Goal: Information Seeking & Learning: Learn about a topic

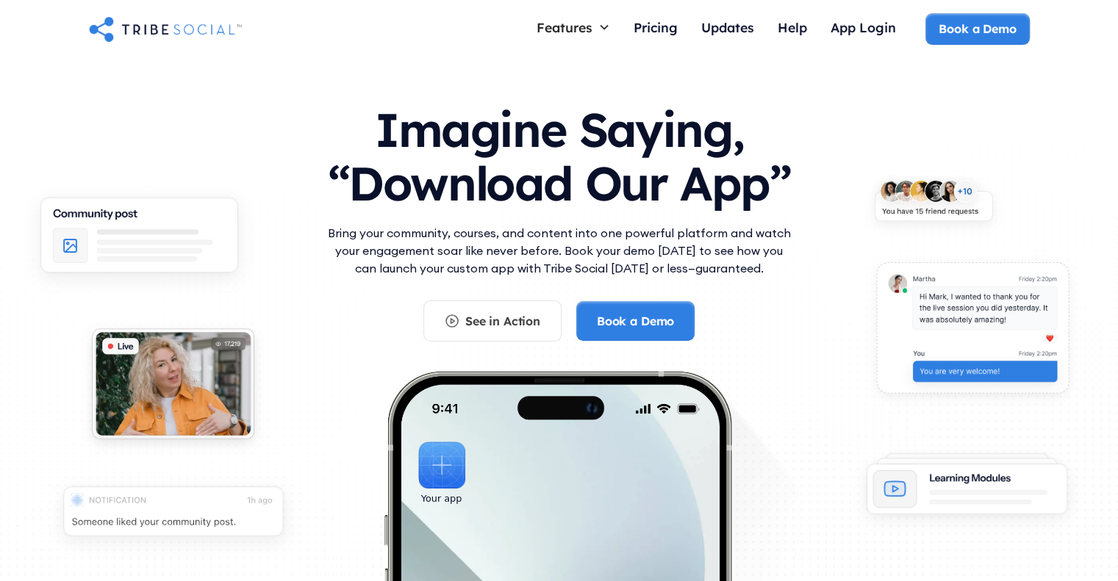
click at [432, 220] on div "Imagine Saying, “Download Our App”" at bounding box center [559, 156] width 470 height 136
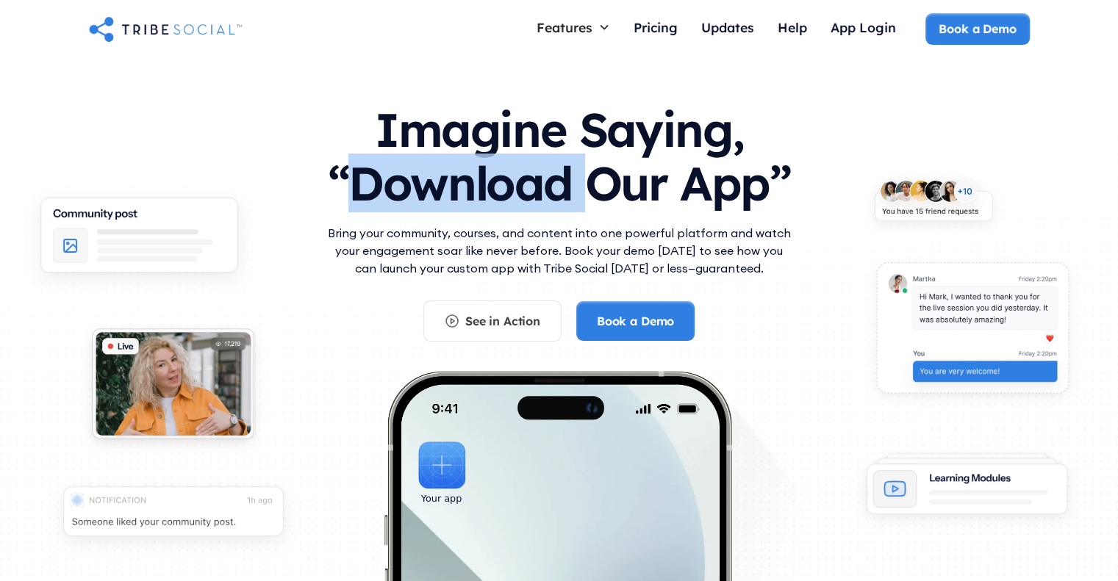
click at [432, 220] on div "Imagine Saying, “Download Our App”" at bounding box center [559, 156] width 470 height 136
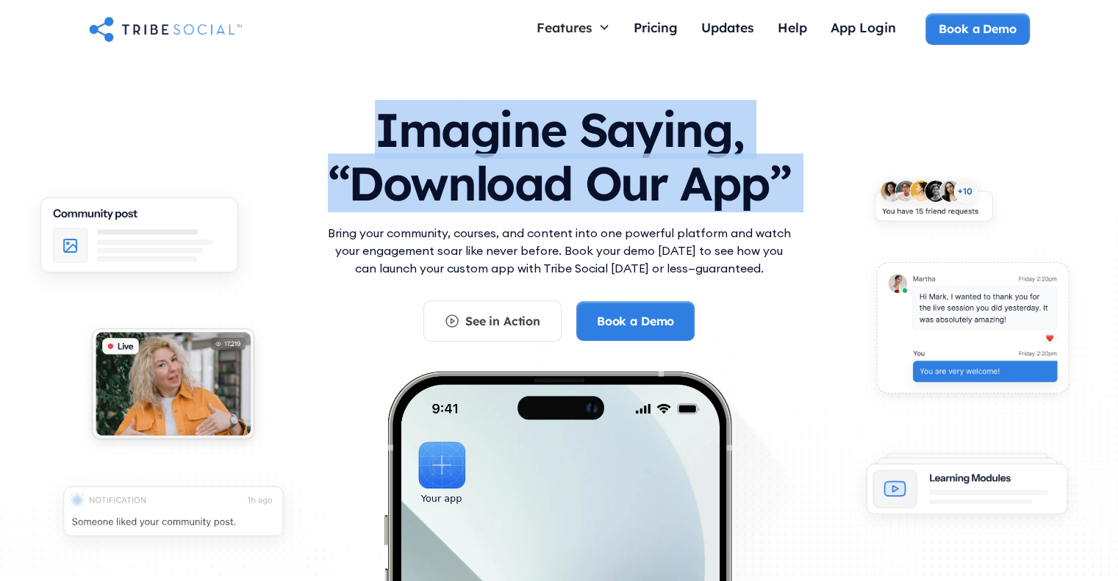
click at [432, 220] on div "Imagine Saying, “Download Our App”" at bounding box center [559, 156] width 470 height 136
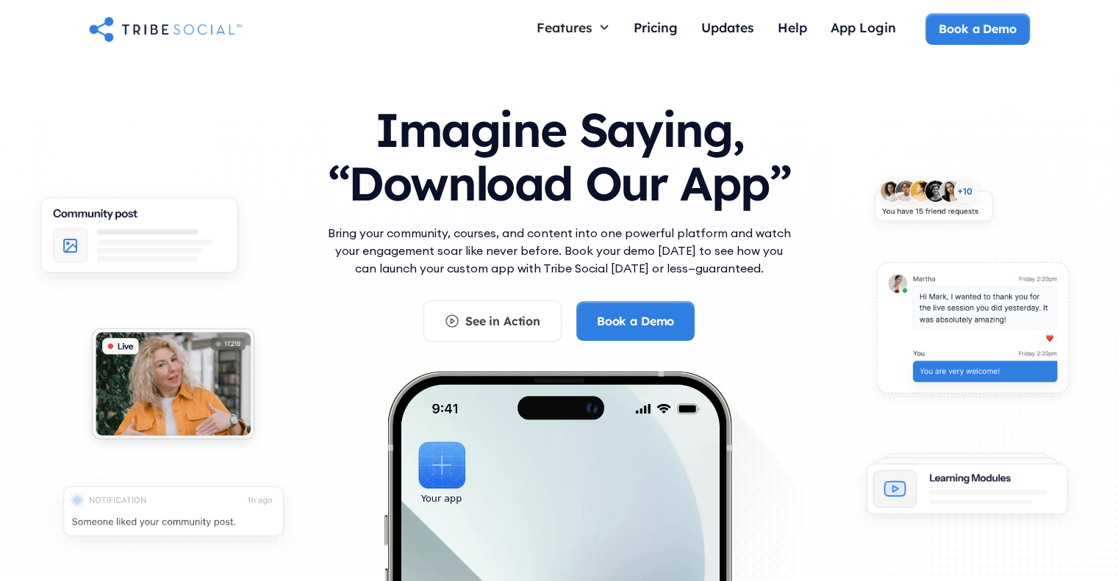
click at [447, 246] on p "Bring your community, courses, and content into one powerful platform and watch…" at bounding box center [559, 250] width 470 height 53
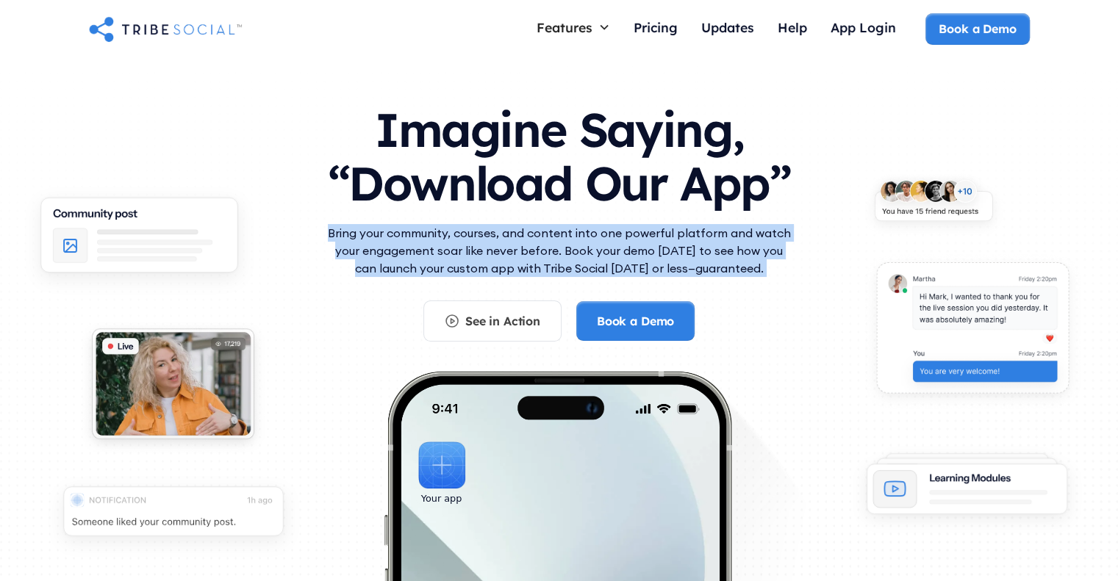
click at [447, 246] on p "Bring your community, courses, and content into one powerful platform and watch…" at bounding box center [559, 250] width 470 height 53
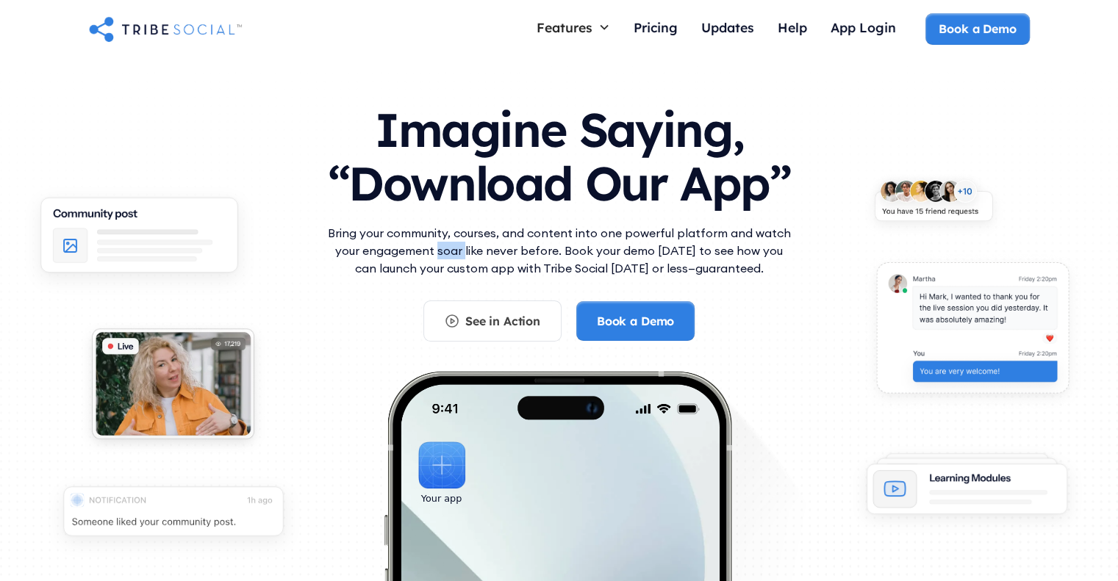
click at [447, 246] on p "Bring your community, courses, and content into one powerful platform and watch…" at bounding box center [559, 250] width 470 height 53
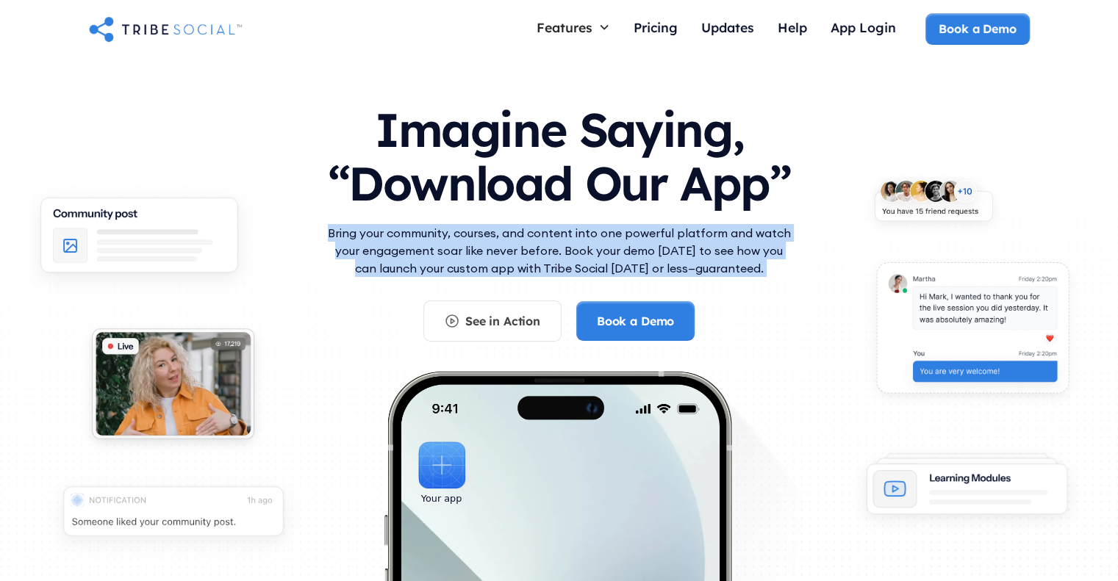
click at [447, 246] on p "Bring your community, courses, and content into one powerful platform and watch…" at bounding box center [559, 250] width 470 height 53
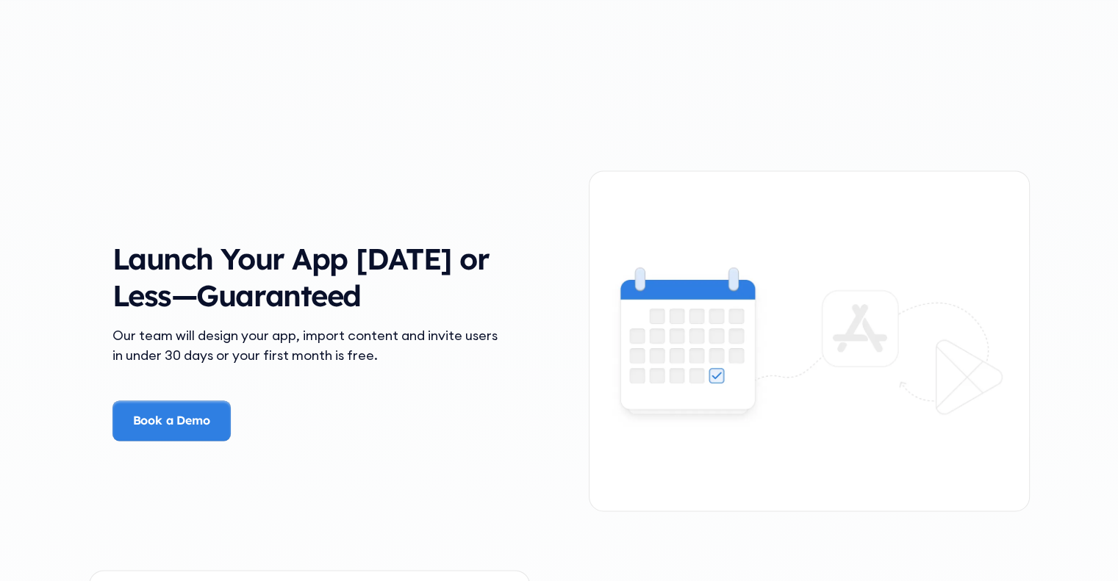
scroll to position [2040, 0]
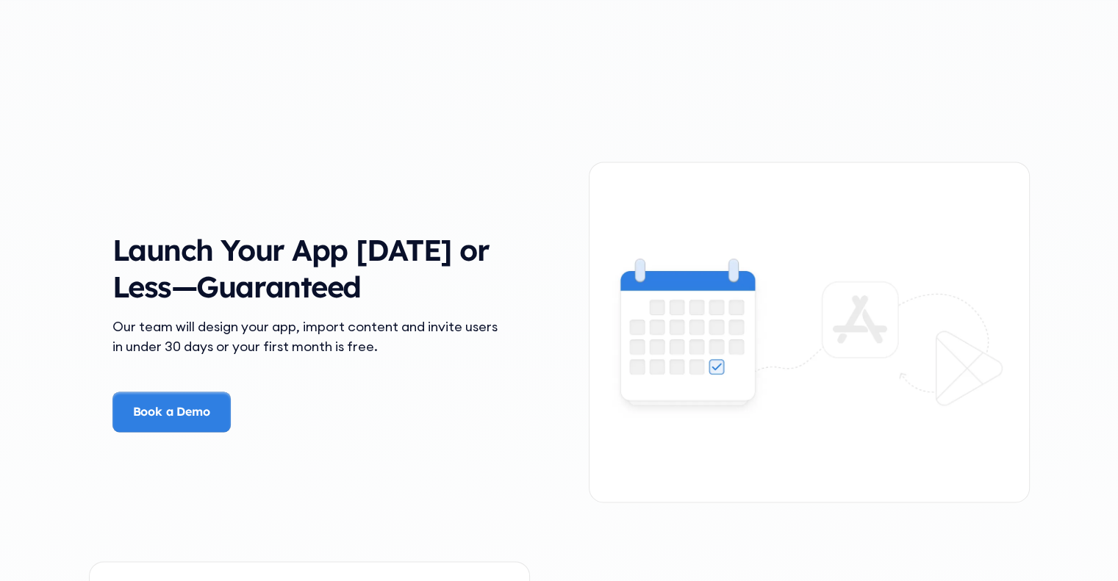
click at [447, 246] on h3 "Launch Your App [DATE] or Less—Guaranteed" at bounding box center [309, 267] width 394 height 73
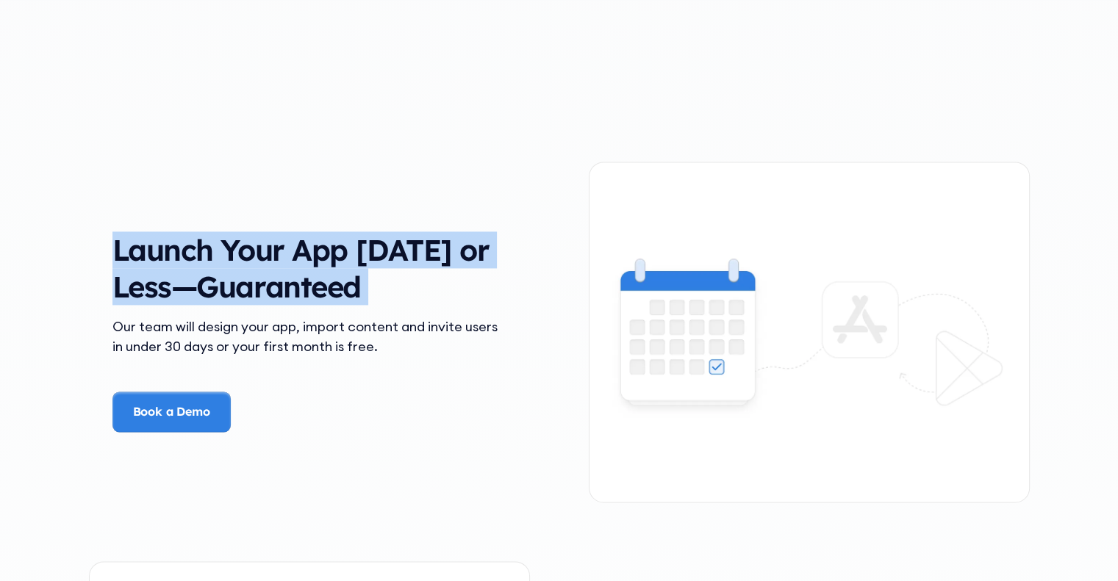
drag, startPoint x: 447, startPoint y: 246, endPoint x: 450, endPoint y: 341, distance: 94.9
click at [450, 341] on div "Launch Your App [DATE] or Less—Guaranteed Our team will design your app, import…" at bounding box center [309, 331] width 441 height 200
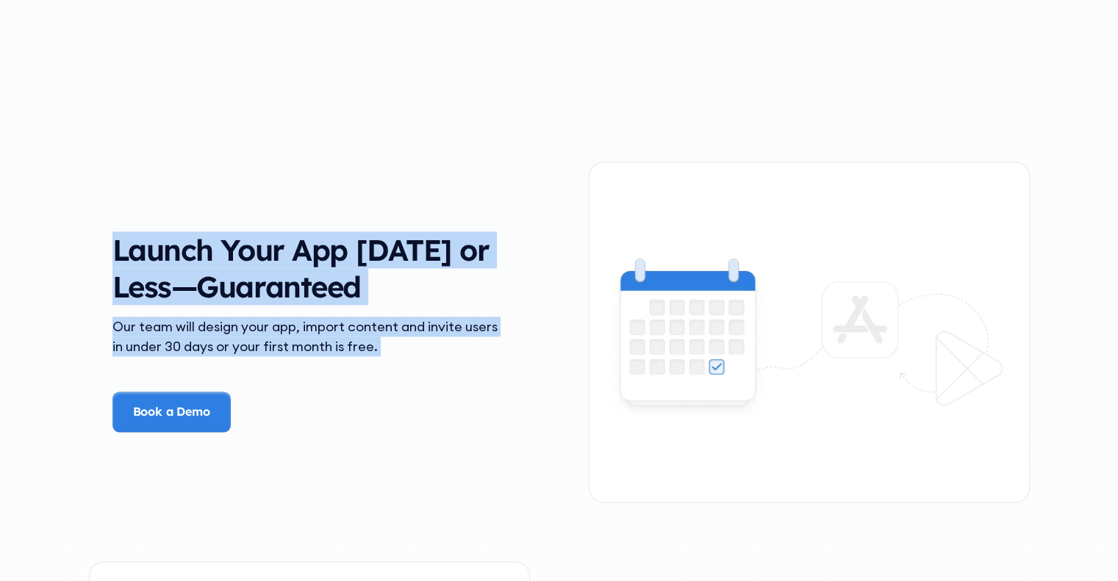
click at [450, 341] on div "Our team will design your app, import content and invite users in under 30 days…" at bounding box center [309, 337] width 394 height 40
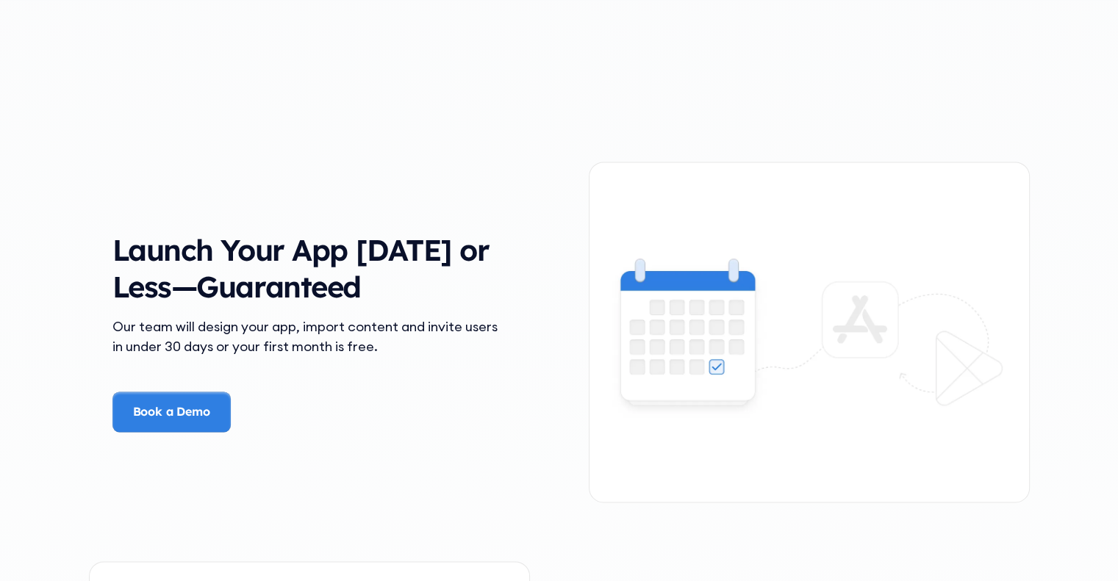
click at [450, 341] on div "Our team will design your app, import content and invite users in under 30 days…" at bounding box center [309, 337] width 394 height 40
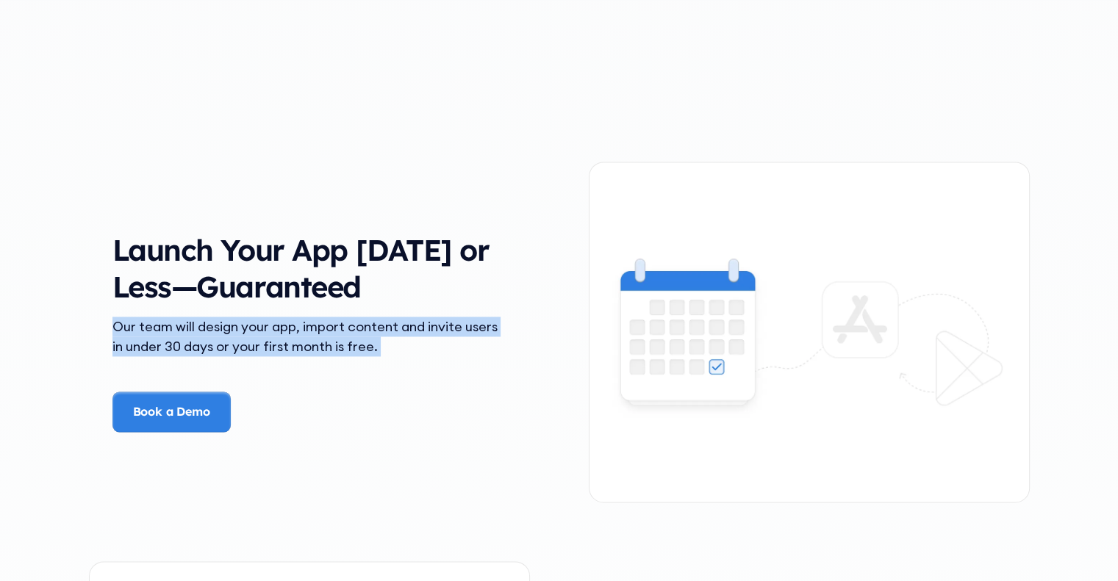
click at [450, 341] on div "Our team will design your app, import content and invite users in under 30 days…" at bounding box center [309, 337] width 394 height 40
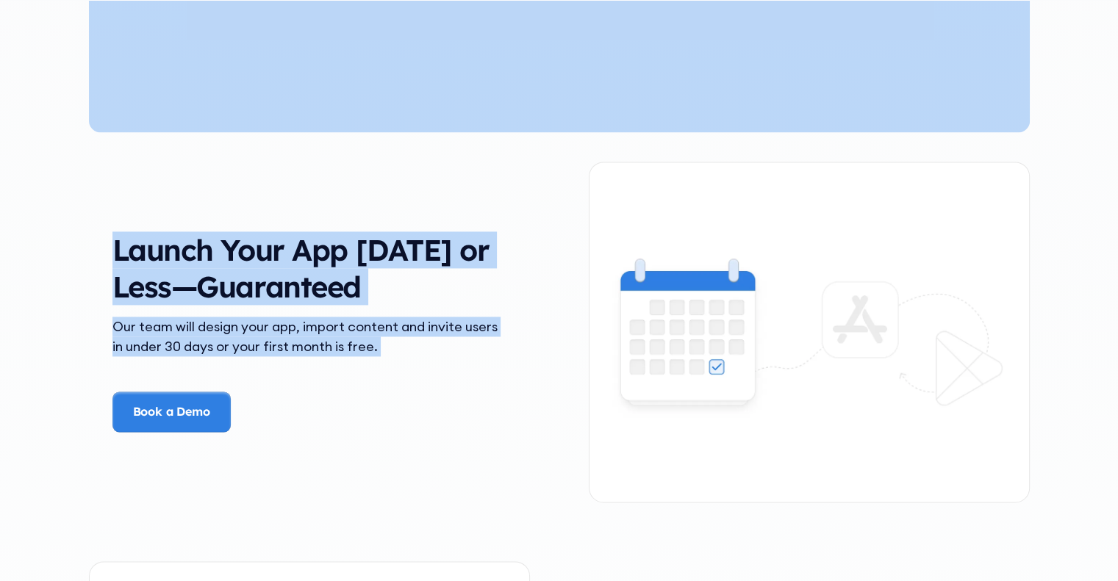
scroll to position [631, 0]
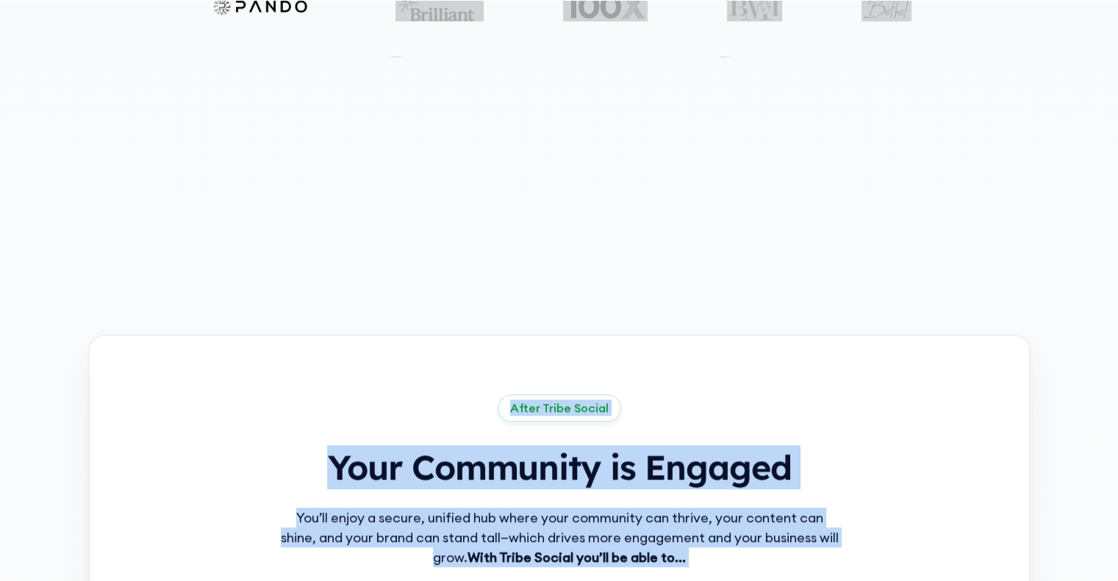
drag, startPoint x: 450, startPoint y: 341, endPoint x: 516, endPoint y: -89, distance: 434.8
